Goal: Task Accomplishment & Management: Use online tool/utility

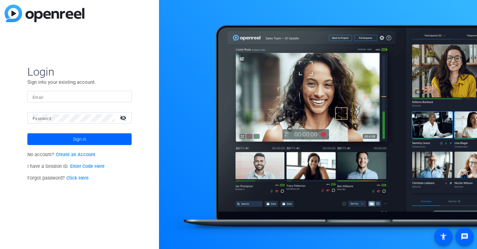
click at [65, 98] on input "Email" at bounding box center [80, 97] width 94 height 8
type input "[EMAIL_ADDRESS][PERSON_NAME][DOMAIN_NAME]"
click at [121, 118] on mat-icon "visibility_off" at bounding box center [124, 117] width 16 height 9
click at [113, 136] on span at bounding box center [79, 139] width 104 height 16
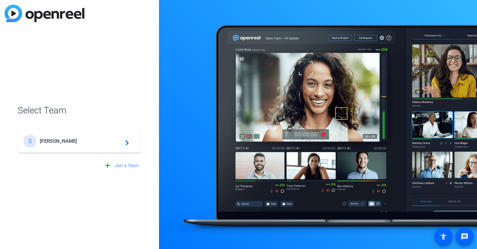
click at [114, 149] on mat-card-content "S [PERSON_NAME] navigate_next" at bounding box center [79, 140] width 122 height 23
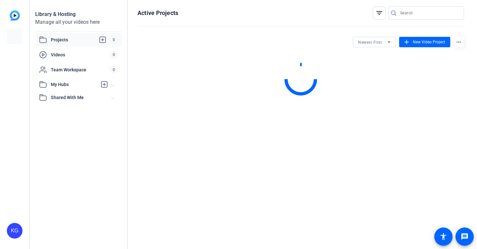
click at [129, 146] on div "Active Projects filter_list Newest First add New Video Project more_horiz" at bounding box center [301, 124] width 346 height 249
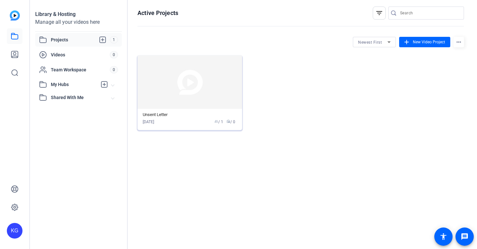
click at [189, 74] on img at bounding box center [189, 81] width 105 height 53
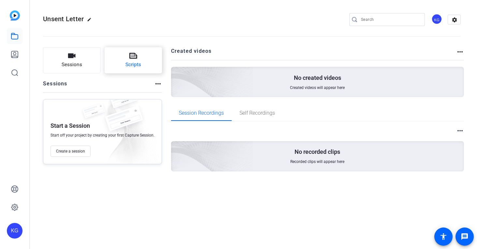
click at [126, 64] on span "Scripts" at bounding box center [133, 64] width 16 height 7
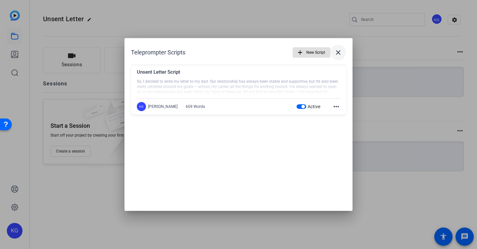
click at [335, 53] on mat-icon "close" at bounding box center [338, 53] width 8 height 8
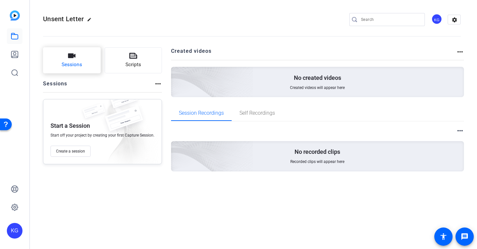
click at [74, 63] on span "Sessions" at bounding box center [72, 64] width 21 height 7
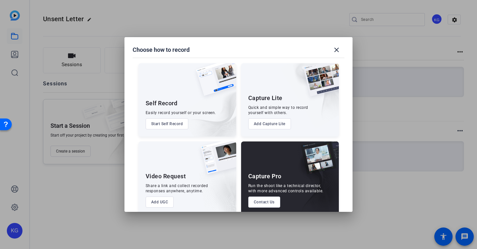
click at [167, 128] on button "Start Self Record" at bounding box center [167, 123] width 43 height 11
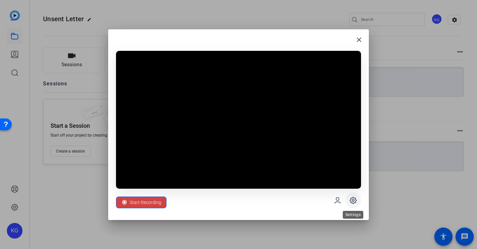
click at [353, 197] on icon at bounding box center [353, 200] width 7 height 7
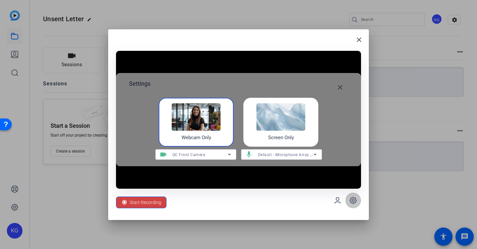
click at [353, 197] on icon at bounding box center [353, 200] width 7 height 7
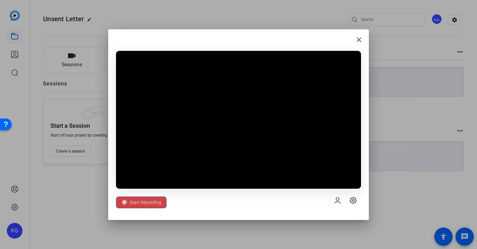
drag, startPoint x: 353, startPoint y: 197, endPoint x: 334, endPoint y: 208, distance: 22.8
click at [334, 208] on div "Start Recording" at bounding box center [238, 200] width 245 height 23
click at [352, 197] on icon at bounding box center [353, 200] width 8 height 8
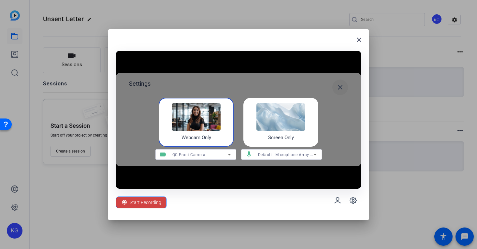
click at [340, 85] on mat-icon "close" at bounding box center [340, 87] width 8 height 8
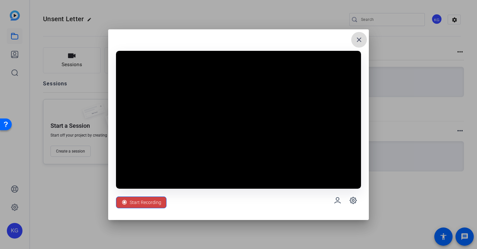
click at [360, 41] on mat-icon "close" at bounding box center [359, 40] width 8 height 8
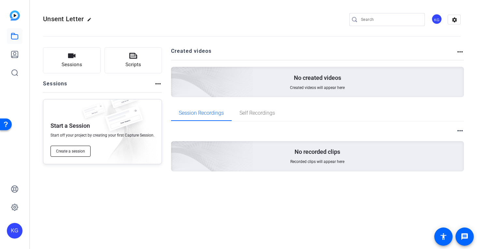
click at [75, 151] on span "Create a session" at bounding box center [70, 151] width 29 height 5
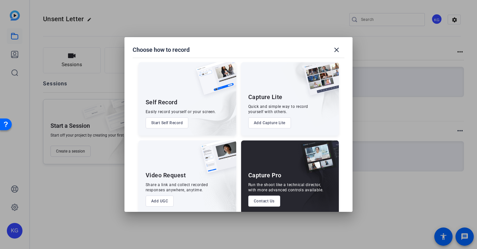
scroll to position [9, 0]
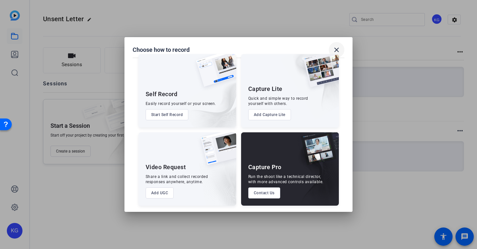
click at [343, 46] on span at bounding box center [337, 50] width 16 height 16
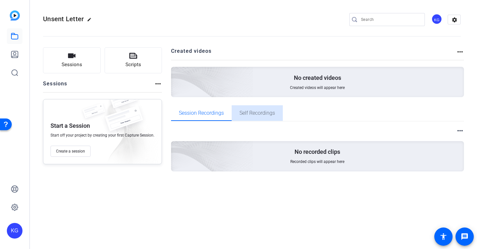
click at [263, 115] on span "Self Recordings" at bounding box center [256, 112] width 35 height 5
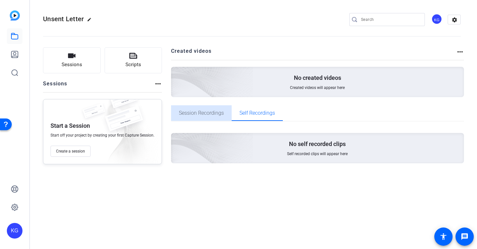
click at [203, 114] on span "Session Recordings" at bounding box center [201, 112] width 45 height 5
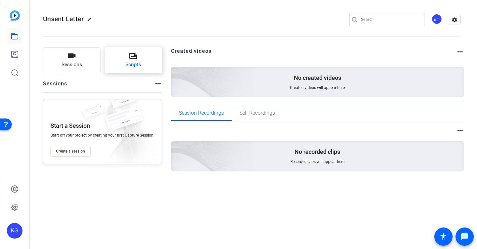
click at [125, 66] on span "Scripts" at bounding box center [133, 64] width 16 height 7
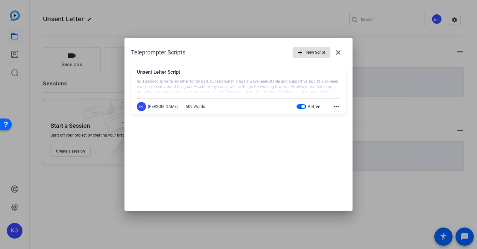
click at [332, 108] on mat-icon "more_horiz" at bounding box center [336, 107] width 8 height 8
click at [273, 92] on div at bounding box center [238, 124] width 477 height 249
click at [277, 89] on div at bounding box center [238, 87] width 203 height 16
click at [140, 98] on div "Unsent Letter Script So, I decided to write my letter to my dad. Our relationsh…" at bounding box center [238, 83] width 203 height 30
click at [141, 103] on div "KG" at bounding box center [141, 106] width 9 height 9
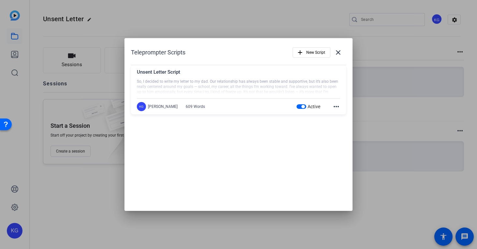
click at [335, 106] on mat-icon "more_horiz" at bounding box center [336, 107] width 8 height 8
click at [338, 114] on span "Edit" at bounding box center [350, 116] width 26 height 8
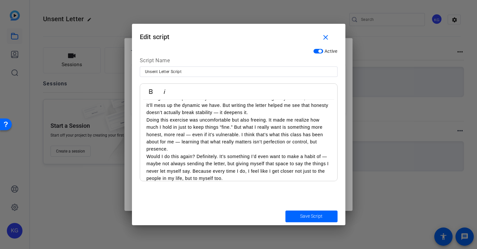
scroll to position [282, 0]
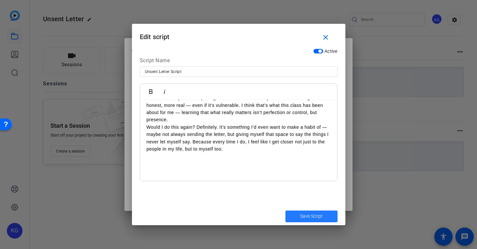
click at [299, 216] on span "submit" at bounding box center [311, 216] width 52 height 16
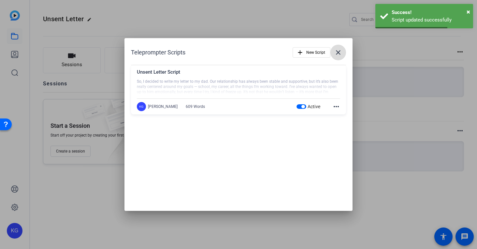
click at [343, 55] on span at bounding box center [338, 53] width 16 height 16
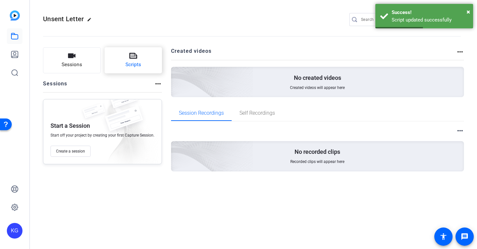
click at [159, 49] on button "Scripts" at bounding box center [134, 60] width 58 height 26
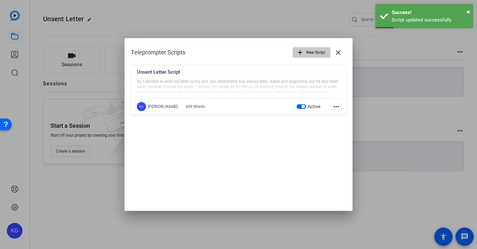
click at [300, 47] on span "button" at bounding box center [311, 53] width 37 height 16
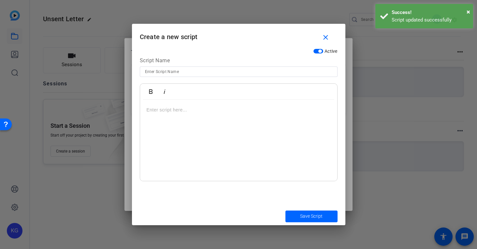
click at [249, 110] on p at bounding box center [239, 109] width 184 height 7
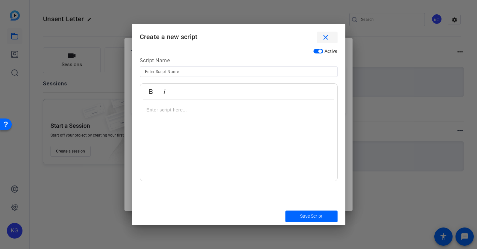
click at [328, 40] on mat-icon "close" at bounding box center [325, 38] width 8 height 8
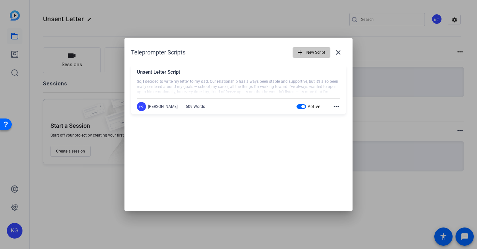
click at [306, 54] on span "New Script" at bounding box center [315, 52] width 19 height 12
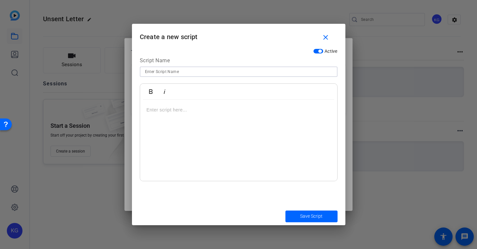
click at [221, 72] on input at bounding box center [238, 72] width 187 height 8
click at [205, 111] on p at bounding box center [239, 109] width 184 height 7
click at [298, 214] on span "submit" at bounding box center [311, 216] width 52 height 16
click at [233, 72] on input at bounding box center [238, 72] width 187 height 8
type input "l"
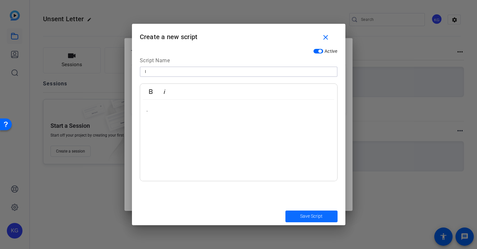
click at [303, 214] on span "Save Script" at bounding box center [311, 216] width 22 height 7
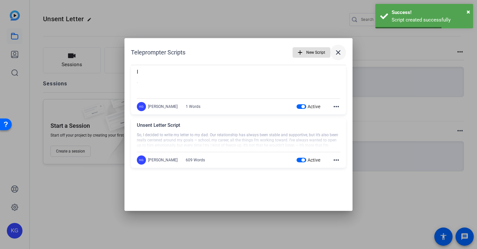
click at [340, 47] on span at bounding box center [338, 53] width 16 height 16
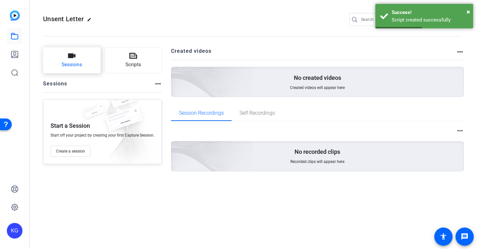
click at [78, 62] on span "Sessions" at bounding box center [72, 64] width 21 height 7
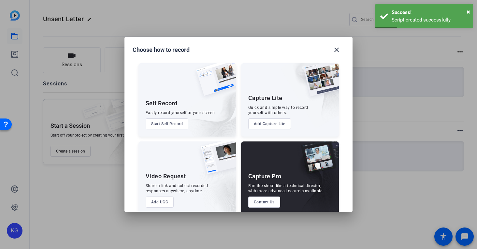
click at [166, 117] on div "Self Record Easily record yourself or your screen. Start Self Record" at bounding box center [187, 99] width 98 height 73
click at [167, 121] on button "Start Self Record" at bounding box center [167, 123] width 43 height 11
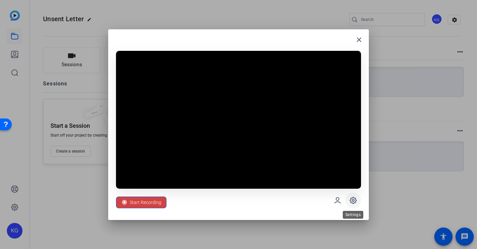
click at [349, 196] on icon at bounding box center [353, 200] width 8 height 8
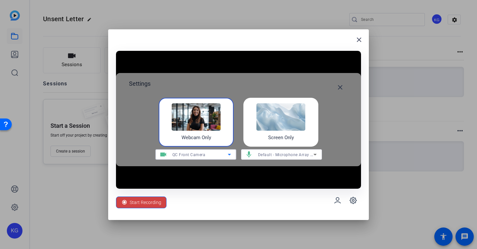
click at [222, 157] on div "QC Front Camera" at bounding box center [199, 154] width 55 height 8
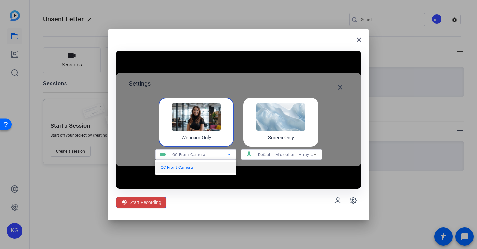
click at [222, 157] on div at bounding box center [238, 124] width 477 height 249
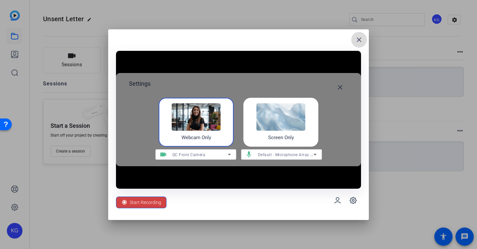
click at [356, 38] on mat-icon "close" at bounding box center [359, 40] width 8 height 8
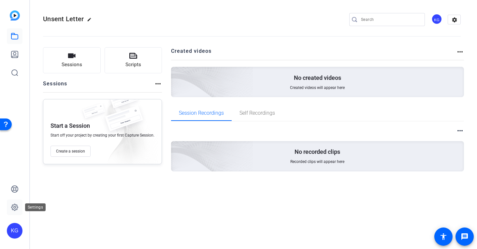
click at [10, 208] on link at bounding box center [15, 207] width 16 height 16
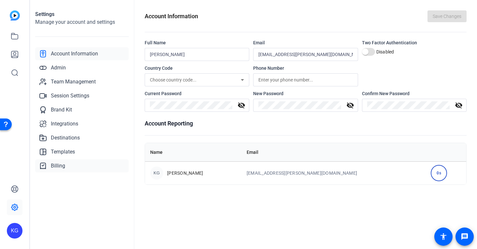
click at [58, 161] on link "Billing" at bounding box center [81, 165] width 93 height 13
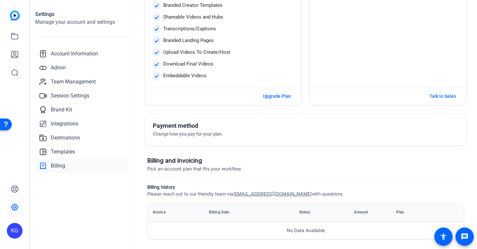
scroll to position [133, 0]
click at [58, 145] on div "Account Information Admin Team Management Session Settings Brand Kit Integratio…" at bounding box center [81, 109] width 93 height 125
click at [61, 153] on span "Templates" at bounding box center [63, 152] width 24 height 8
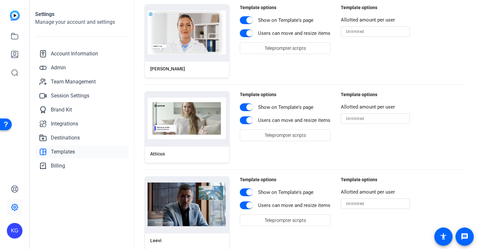
scroll to position [159, 0]
click at [61, 137] on span "Destinations" at bounding box center [65, 138] width 29 height 8
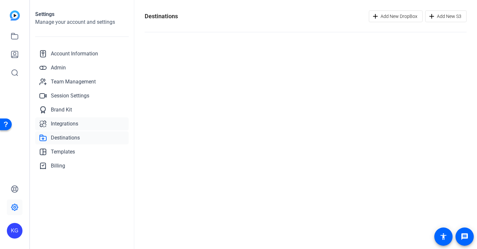
click at [65, 122] on span "Integrations" at bounding box center [64, 124] width 27 height 8
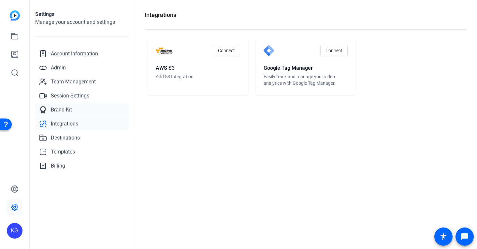
click at [65, 105] on link "Brand Kit" at bounding box center [81, 109] width 93 height 13
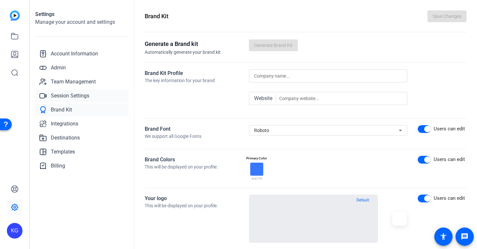
click at [60, 95] on span "Session Settings" at bounding box center [70, 96] width 38 height 8
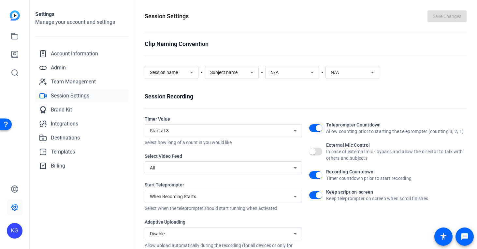
click at [318, 130] on span "button" at bounding box center [319, 128] width 7 height 7
click at [309, 129] on span "button" at bounding box center [312, 128] width 7 height 7
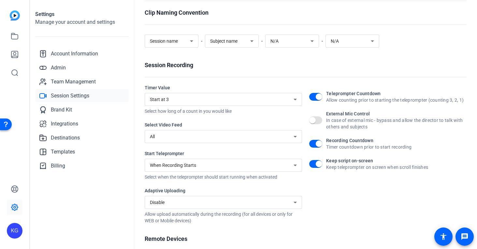
scroll to position [31, 0]
click at [248, 166] on div "When Recording Starts" at bounding box center [222, 165] width 144 height 8
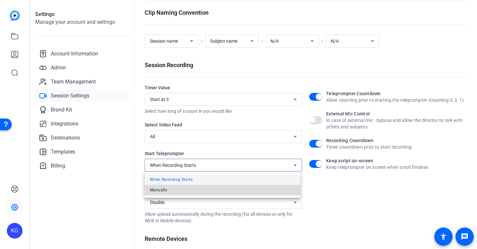
click at [239, 187] on mat-option "Manually" at bounding box center [223, 190] width 156 height 10
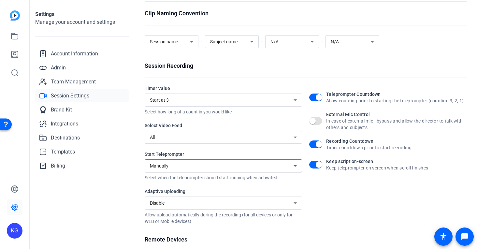
scroll to position [31, 0]
click at [205, 101] on div "Start at 3" at bounding box center [222, 100] width 144 height 8
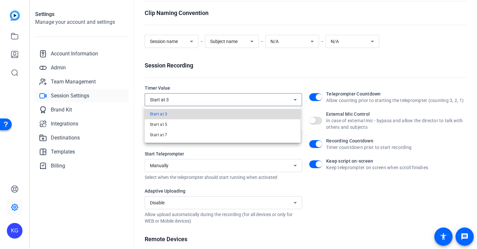
click at [193, 114] on mat-option "Start at 3" at bounding box center [223, 114] width 156 height 10
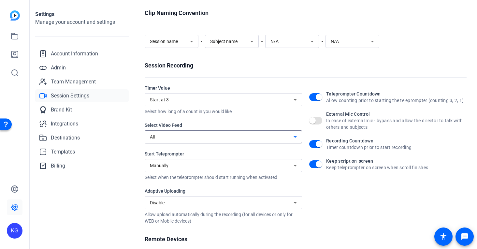
click at [181, 139] on div "All" at bounding box center [222, 137] width 144 height 8
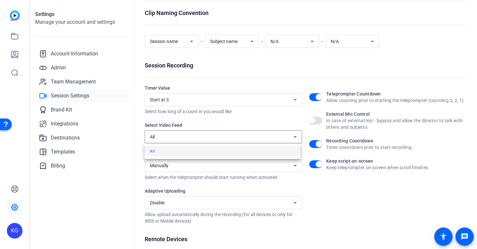
click at [168, 139] on div at bounding box center [238, 124] width 477 height 249
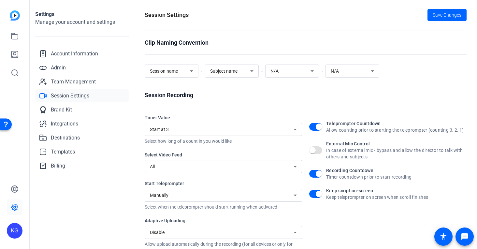
scroll to position [2, 0]
click at [442, 16] on span "Save Changes" at bounding box center [446, 14] width 29 height 7
click at [10, 62] on link at bounding box center [15, 55] width 16 height 16
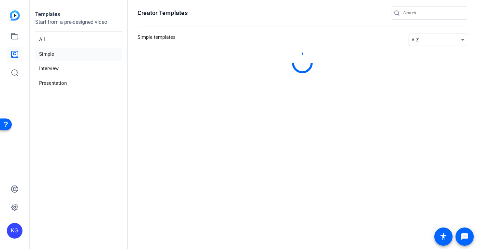
click at [12, 16] on img at bounding box center [15, 15] width 10 height 10
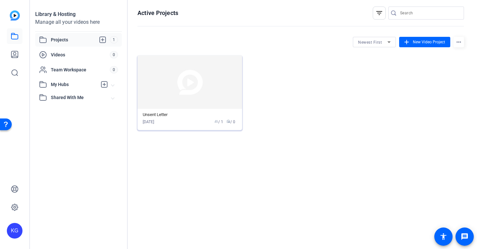
click at [174, 116] on div "Unsent Letter" at bounding box center [190, 114] width 94 height 5
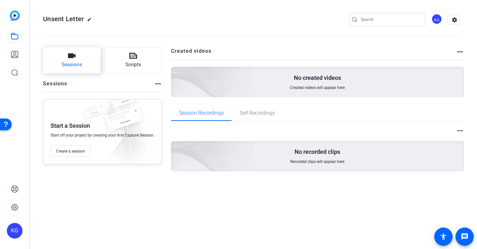
click at [60, 64] on button "Sessions" at bounding box center [72, 60] width 58 height 26
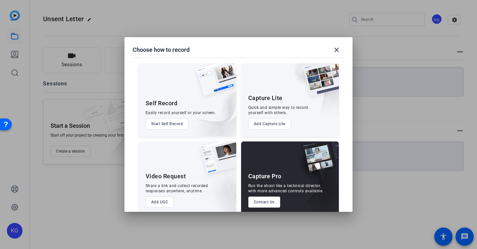
click at [171, 121] on button "Start Self Record" at bounding box center [167, 123] width 43 height 11
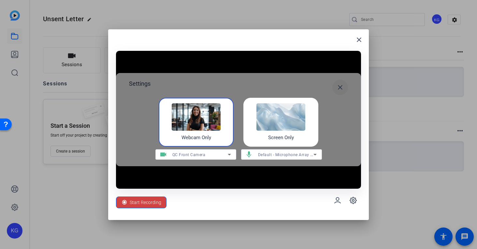
click at [336, 87] on mat-icon "close" at bounding box center [340, 87] width 8 height 8
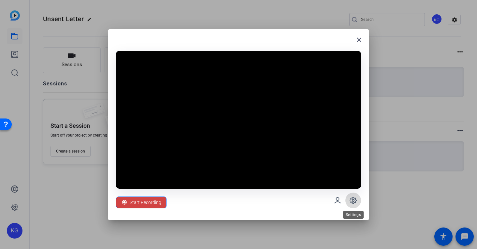
click at [354, 199] on icon at bounding box center [353, 200] width 8 height 8
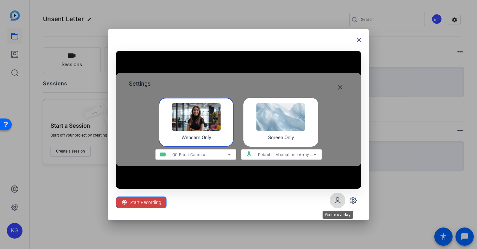
click at [335, 196] on span at bounding box center [338, 200] width 16 height 16
click at [342, 83] on mat-icon "close" at bounding box center [340, 87] width 8 height 8
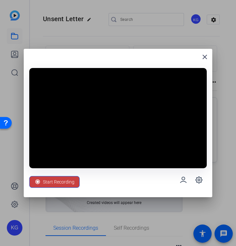
click at [61, 180] on span "Start Recording" at bounding box center [59, 182] width 32 height 12
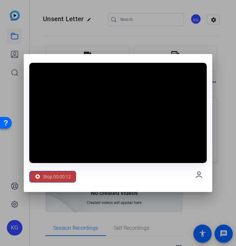
click at [61, 180] on span "Stop 00:00:12" at bounding box center [57, 177] width 28 height 12
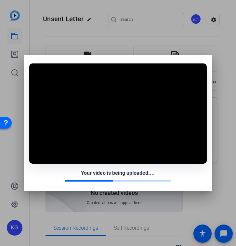
click at [63, 174] on div "Your video is being uploaded...." at bounding box center [118, 173] width 178 height 8
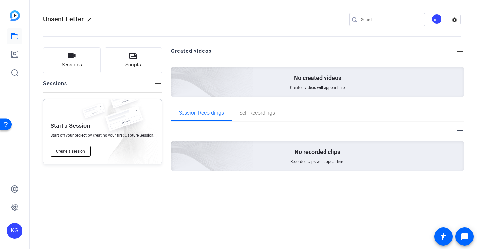
click at [67, 150] on span "Create a session" at bounding box center [70, 151] width 29 height 5
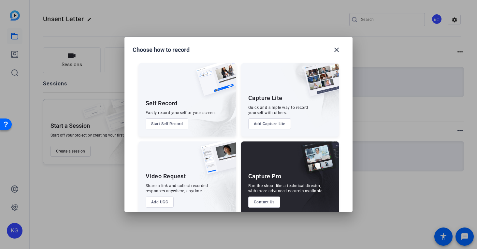
click at [164, 124] on button "Start Self Record" at bounding box center [167, 123] width 43 height 11
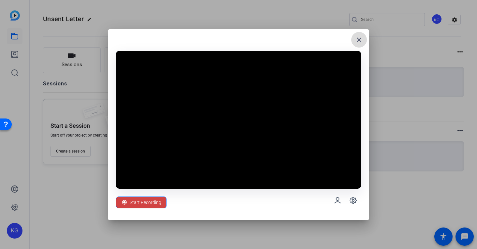
click at [355, 43] on mat-icon "close" at bounding box center [359, 40] width 8 height 8
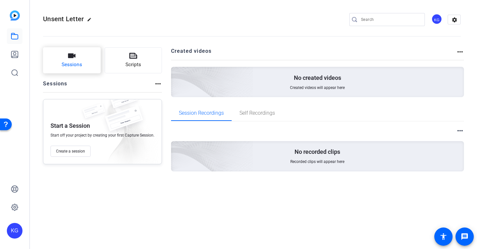
click at [84, 56] on button "Sessions" at bounding box center [72, 60] width 58 height 26
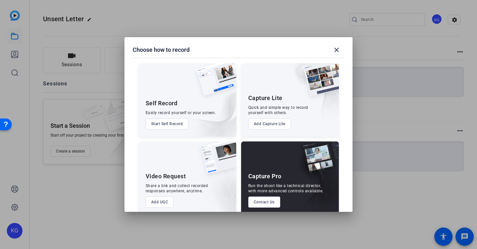
click at [168, 123] on button "Start Self Record" at bounding box center [167, 123] width 43 height 11
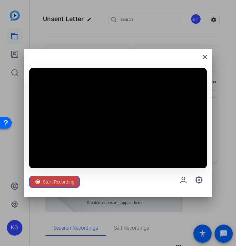
click at [35, 179] on icon at bounding box center [38, 182] width 7 height 7
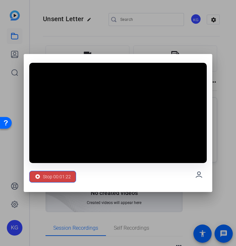
click at [75, 119] on video at bounding box center [118, 113] width 178 height 100
click at [36, 175] on icon at bounding box center [38, 177] width 7 height 7
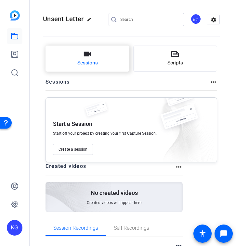
click at [76, 62] on button "Sessions" at bounding box center [88, 59] width 84 height 26
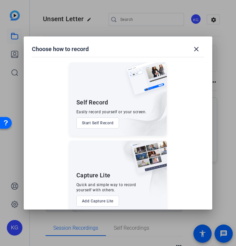
click at [80, 125] on button "Start Self Record" at bounding box center [98, 123] width 43 height 11
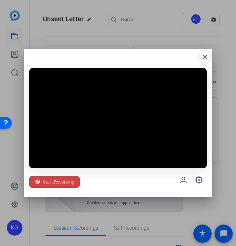
click at [208, 54] on mat-icon "close" at bounding box center [205, 57] width 8 height 8
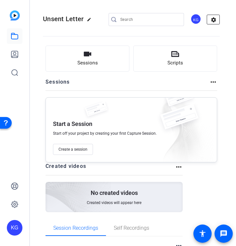
click at [216, 18] on mat-icon "settings" at bounding box center [213, 20] width 13 height 10
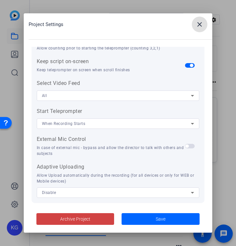
scroll to position [151, 0]
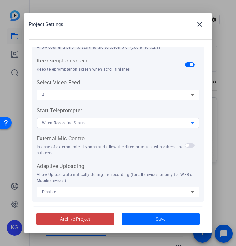
click at [86, 123] on div "When Recording Starts" at bounding box center [116, 123] width 149 height 8
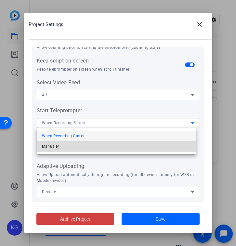
click at [78, 150] on mat-option "Manually" at bounding box center [117, 146] width 160 height 10
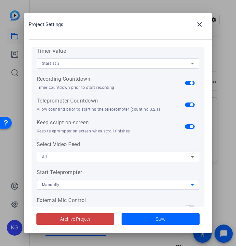
scroll to position [91, 0]
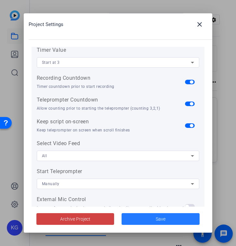
click at [148, 224] on span at bounding box center [161, 219] width 78 height 16
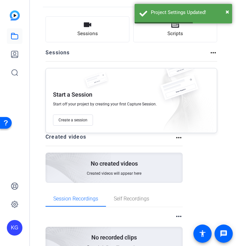
scroll to position [0, 0]
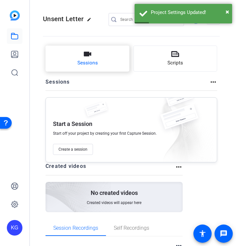
click at [80, 66] on span "Sessions" at bounding box center [88, 62] width 21 height 7
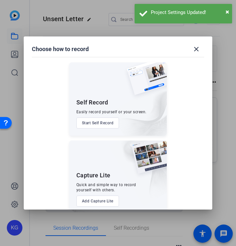
click at [94, 123] on button "Start Self Record" at bounding box center [98, 123] width 43 height 11
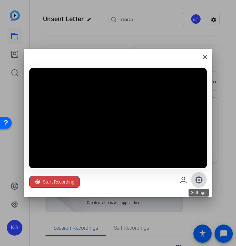
click at [201, 176] on icon at bounding box center [199, 180] width 8 height 8
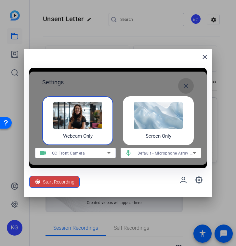
click at [188, 82] on mat-icon "close" at bounding box center [186, 86] width 8 height 8
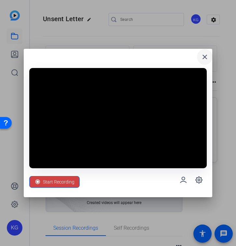
click at [202, 55] on mat-icon "close" at bounding box center [205, 57] width 8 height 8
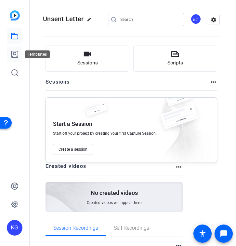
click at [18, 55] on icon at bounding box center [14, 54] width 7 height 7
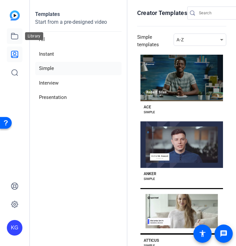
click at [11, 34] on icon at bounding box center [14, 36] width 7 height 6
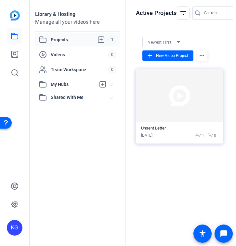
click at [73, 40] on span "Projects" at bounding box center [80, 40] width 58 height 8
click at [214, 135] on span "radio / 0" at bounding box center [212, 136] width 9 height 6
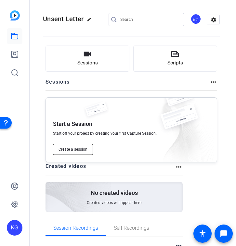
click at [90, 148] on button "Create a session" at bounding box center [73, 149] width 40 height 11
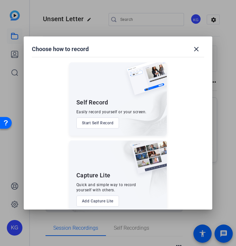
scroll to position [0, 0]
click at [96, 120] on button "Start Self Record" at bounding box center [98, 122] width 43 height 11
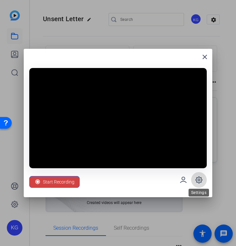
click at [195, 173] on span at bounding box center [199, 180] width 16 height 16
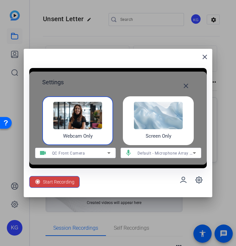
click at [170, 150] on span "Default - Microphone Array (Qualcomm(R) Aqstic(TM) ACX Static Endpoints Audio D…" at bounding box center [224, 152] width 172 height 5
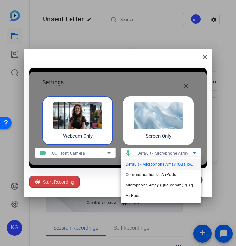
click at [165, 149] on div at bounding box center [118, 123] width 236 height 246
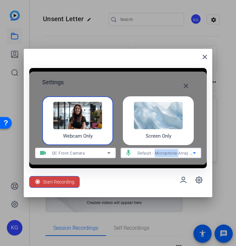
click at [165, 150] on span "Default - Microphone Array (Qualcomm(R) Aqstic(TM) ACX Static Endpoints Audio D…" at bounding box center [224, 152] width 172 height 5
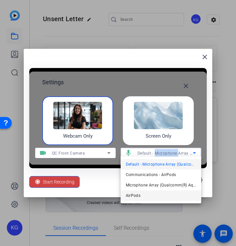
drag, startPoint x: 165, startPoint y: 149, endPoint x: 140, endPoint y: 194, distance: 51.2
click at [140, 194] on span "AirPods" at bounding box center [133, 196] width 15 height 8
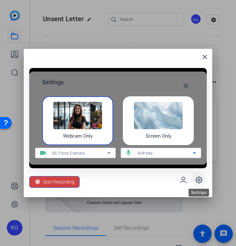
click at [198, 177] on icon at bounding box center [199, 180] width 7 height 7
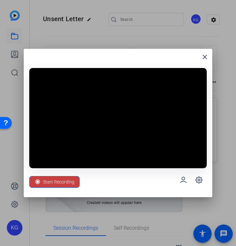
click at [64, 182] on span "Start Recording" at bounding box center [59, 182] width 32 height 12
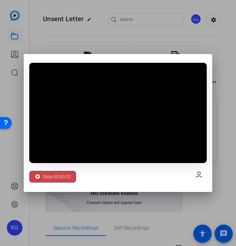
click at [94, 103] on video at bounding box center [118, 113] width 178 height 100
click at [50, 146] on video at bounding box center [118, 113] width 178 height 100
click at [51, 176] on span "Stop 00:00:06" at bounding box center [57, 177] width 28 height 12
